Goal: Book appointment/travel/reservation

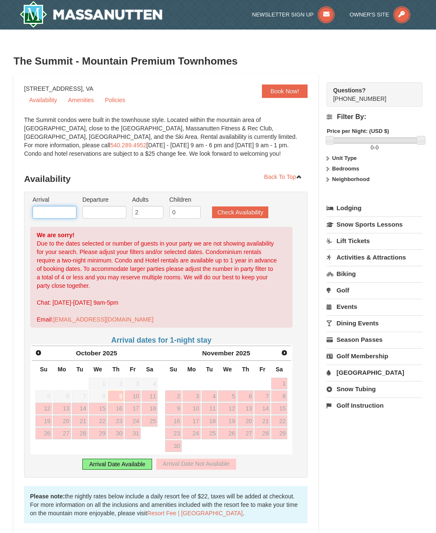
click at [54, 210] on input "text" at bounding box center [54, 212] width 44 height 13
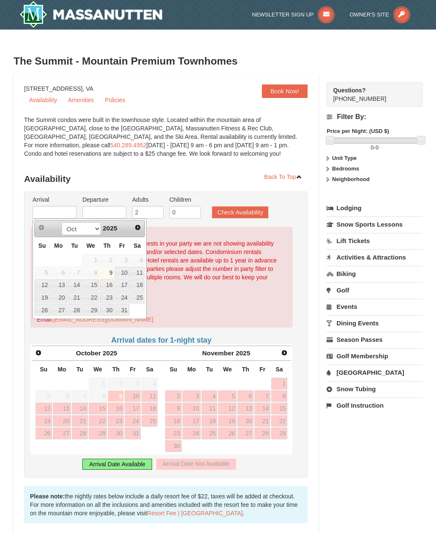
click at [135, 227] on span "Next" at bounding box center [137, 227] width 7 height 7
click at [135, 232] on link "Next" at bounding box center [137, 227] width 13 height 13
click at [61, 313] on link "29" at bounding box center [58, 310] width 16 height 12
type input "[DATE]"
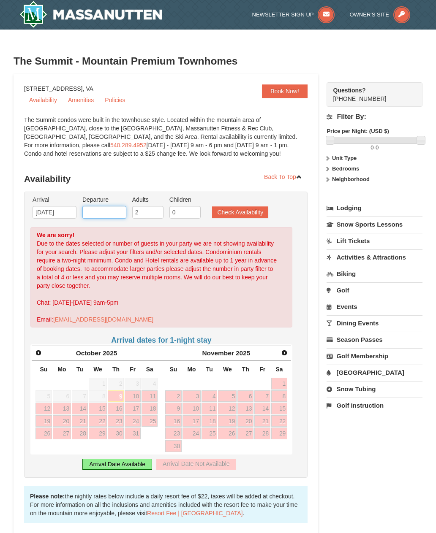
click at [110, 210] on input "text" at bounding box center [104, 212] width 44 height 13
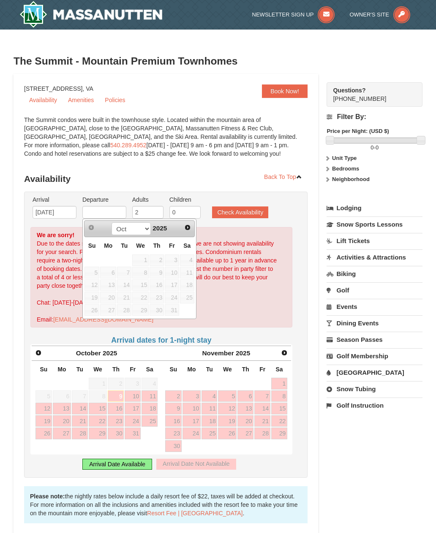
click at [184, 225] on span "Next" at bounding box center [187, 227] width 7 height 7
click at [186, 228] on span "Next" at bounding box center [187, 227] width 7 height 7
click at [187, 227] on span "Next" at bounding box center [187, 227] width 7 height 7
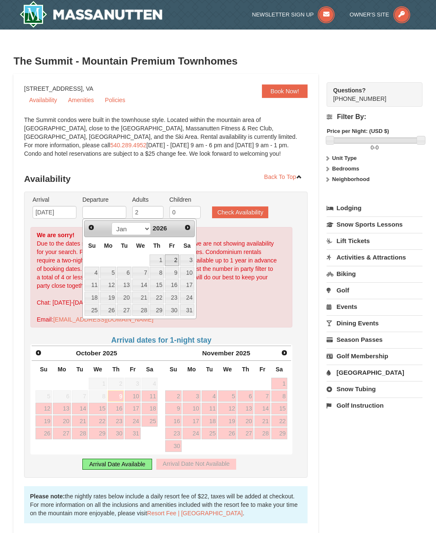
click at [171, 261] on link "2" at bounding box center [172, 260] width 14 height 12
type input "01/02/2026"
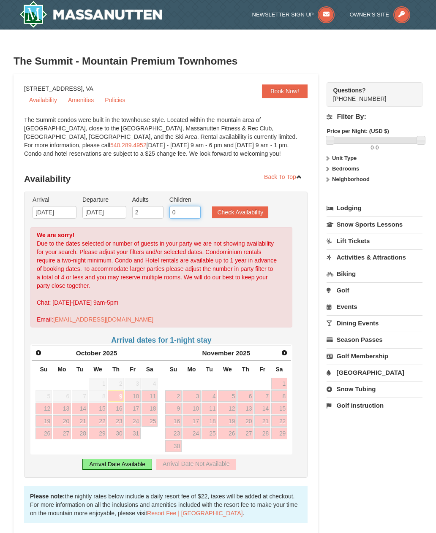
click at [177, 212] on input "0" at bounding box center [184, 212] width 31 height 13
type input "2"
click at [224, 211] on button "Check Availability" at bounding box center [240, 212] width 56 height 12
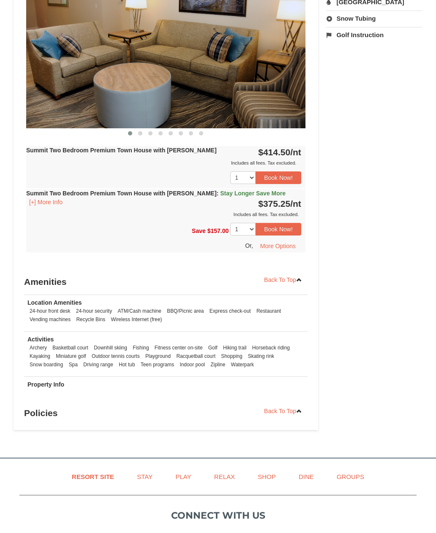
scroll to position [353, 0]
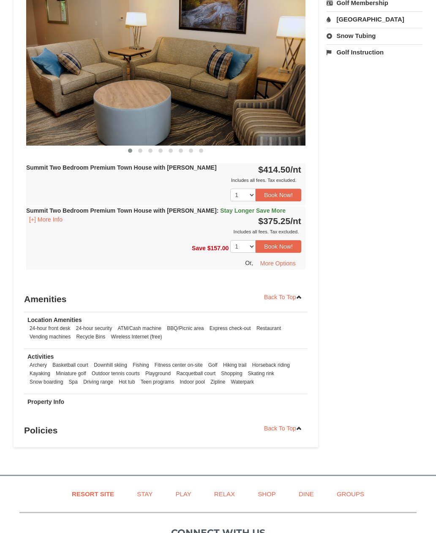
click at [275, 432] on link "Back To Top" at bounding box center [282, 428] width 49 height 13
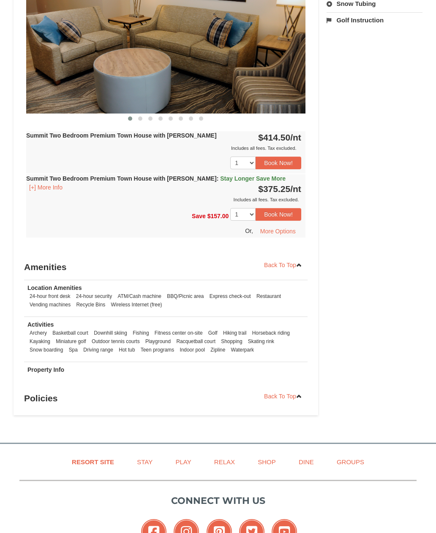
scroll to position [385, 0]
click at [45, 403] on h3 "Policies" at bounding box center [165, 398] width 283 height 17
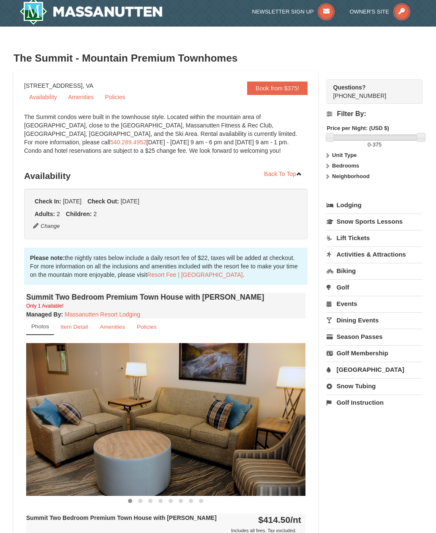
scroll to position [0, 0]
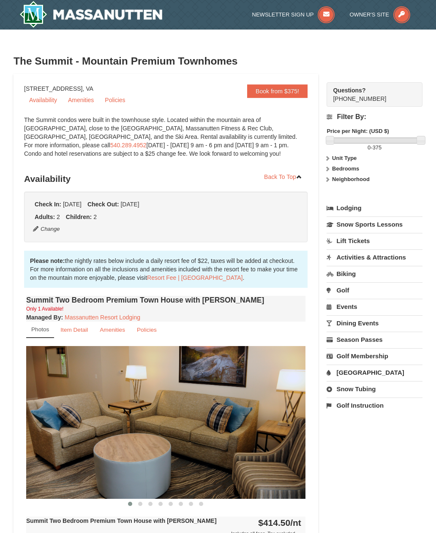
click at [340, 208] on link "Lodging" at bounding box center [374, 207] width 96 height 15
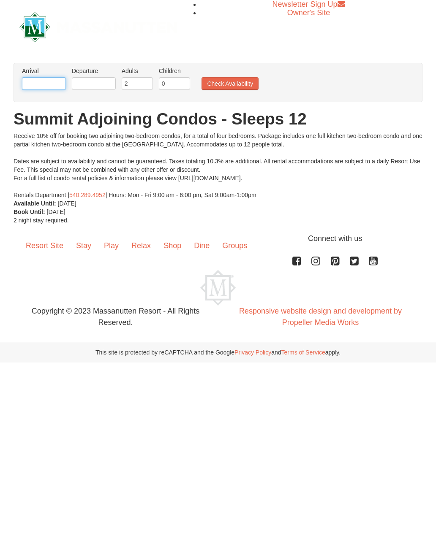
click at [50, 83] on input "text" at bounding box center [44, 83] width 44 height 13
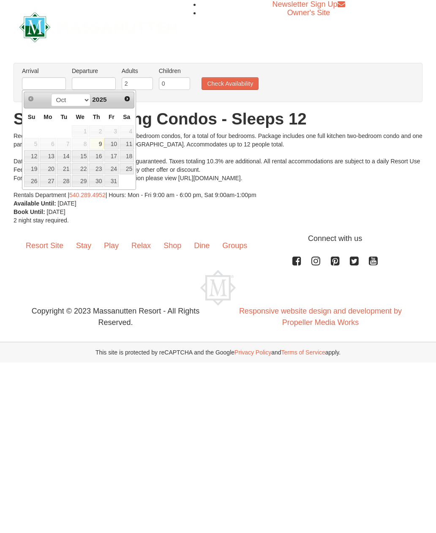
click at [127, 97] on span "Next" at bounding box center [127, 98] width 7 height 7
click at [129, 100] on span "Next" at bounding box center [127, 98] width 7 height 7
click at [29, 182] on link "28" at bounding box center [31, 181] width 15 height 12
type input "[DATE]"
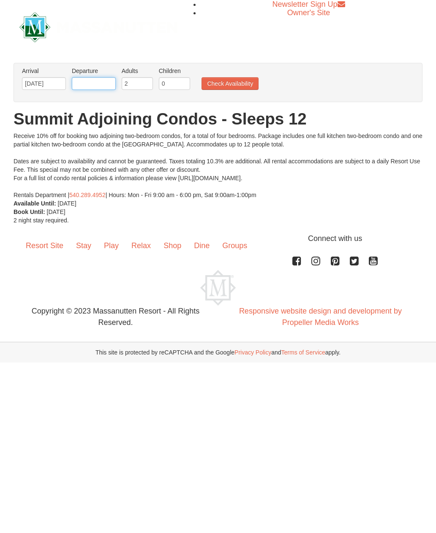
click at [102, 84] on input "text" at bounding box center [94, 83] width 44 height 13
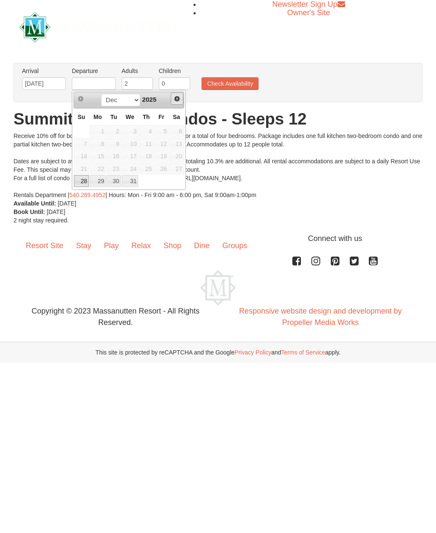
click at [176, 101] on span "Next" at bounding box center [176, 98] width 7 height 7
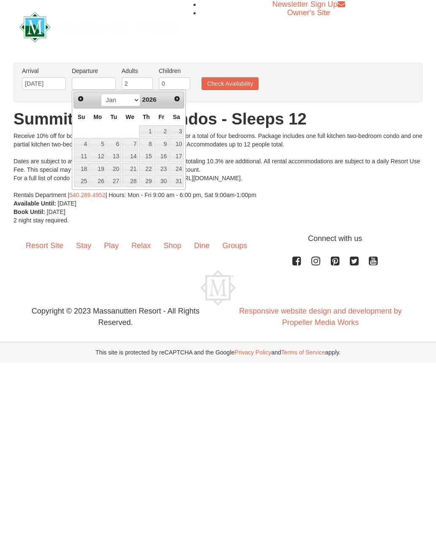
click at [175, 98] on span "Next" at bounding box center [176, 98] width 7 height 7
click at [83, 98] on span "Prev" at bounding box center [80, 98] width 7 height 7
click at [150, 135] on link "1" at bounding box center [146, 131] width 14 height 12
type input "[DATE]"
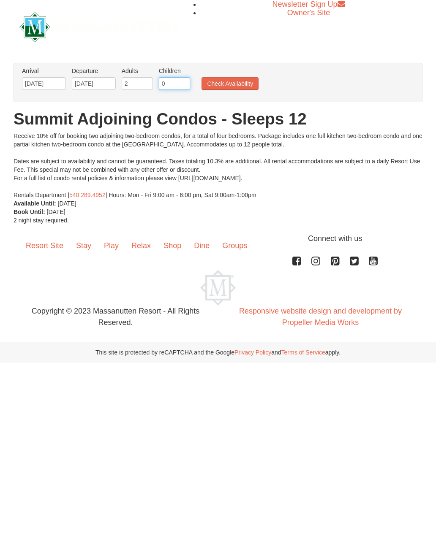
click at [173, 87] on input "0" at bounding box center [174, 83] width 31 height 13
type input "2"
click at [223, 82] on button "Check Availability" at bounding box center [229, 83] width 57 height 13
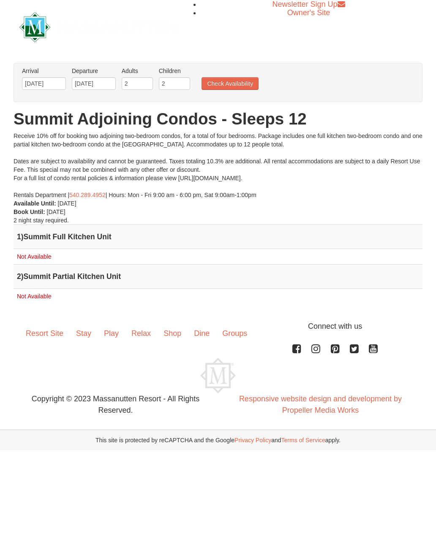
click at [231, 80] on button "Check Availability" at bounding box center [229, 83] width 57 height 13
click at [52, 86] on input "[DATE]" at bounding box center [44, 83] width 44 height 13
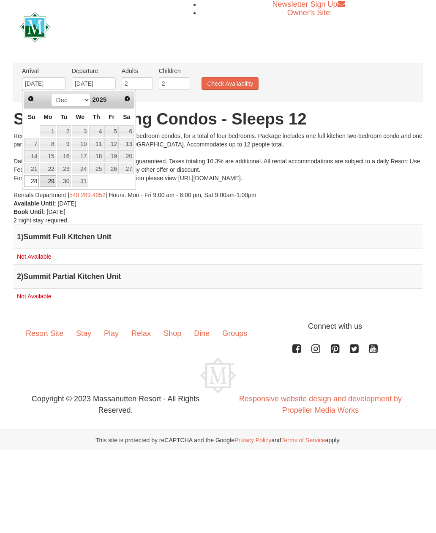
click at [51, 183] on link "29" at bounding box center [48, 181] width 16 height 12
type input "[DATE]"
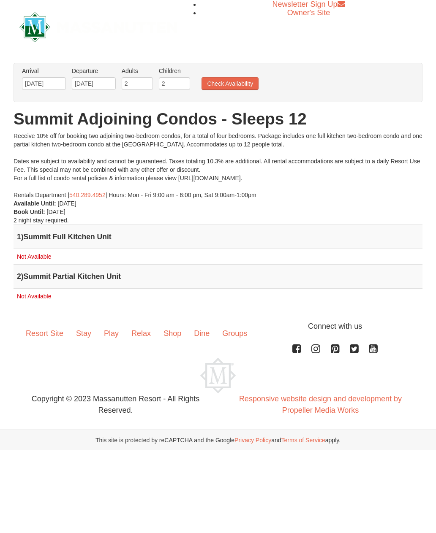
click at [220, 84] on button "Check Availability" at bounding box center [229, 83] width 57 height 13
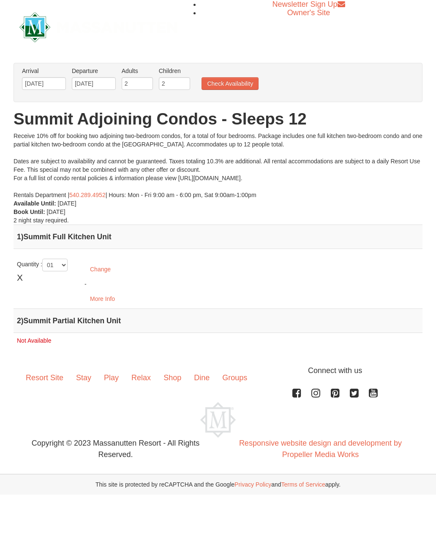
click at [97, 271] on button "Change" at bounding box center [100, 269] width 32 height 13
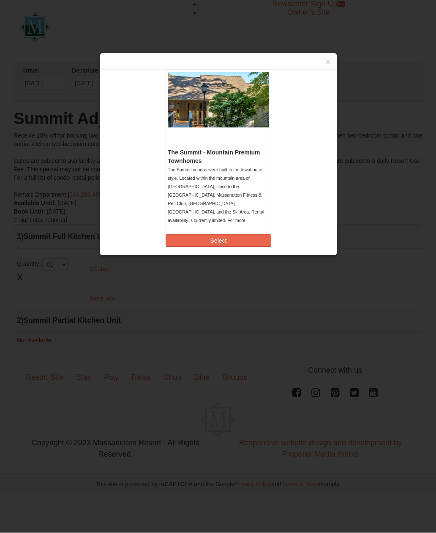
click at [206, 235] on button "Select" at bounding box center [218, 241] width 106 height 13
